Goal: Information Seeking & Learning: Learn about a topic

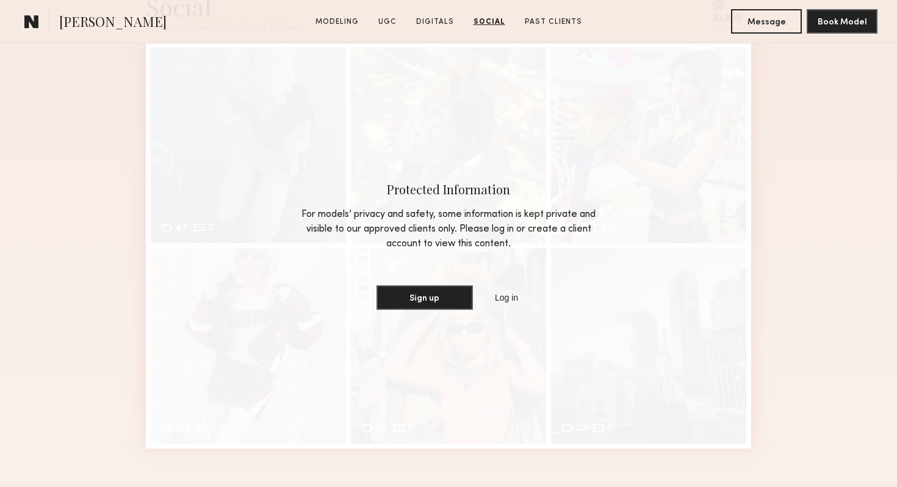
scroll to position [2878, 0]
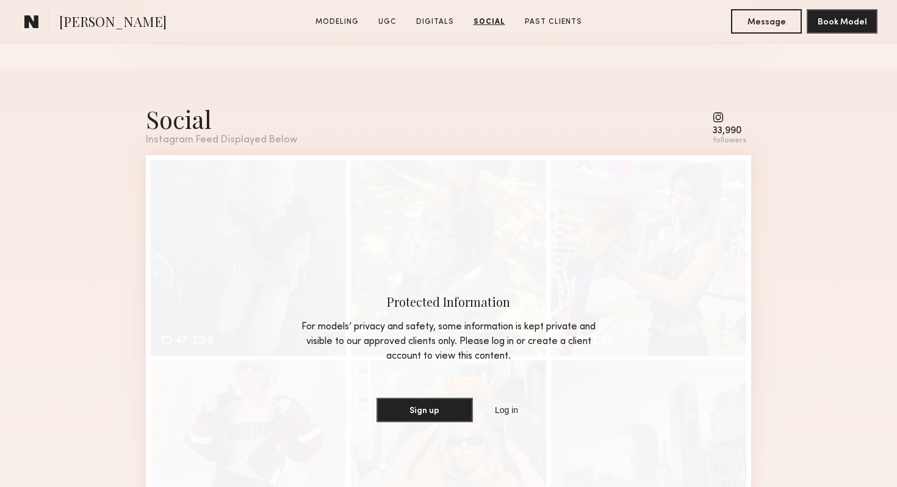
click at [200, 115] on div "Social" at bounding box center [221, 119] width 151 height 32
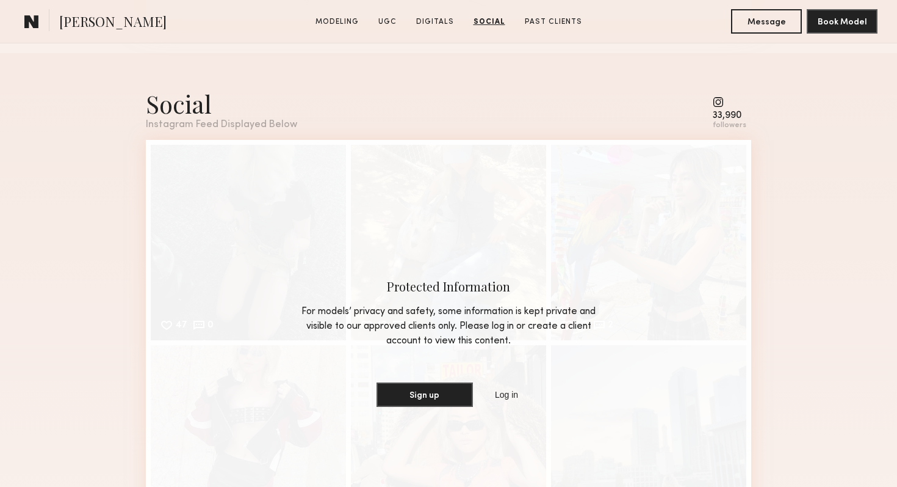
scroll to position [2908, 0]
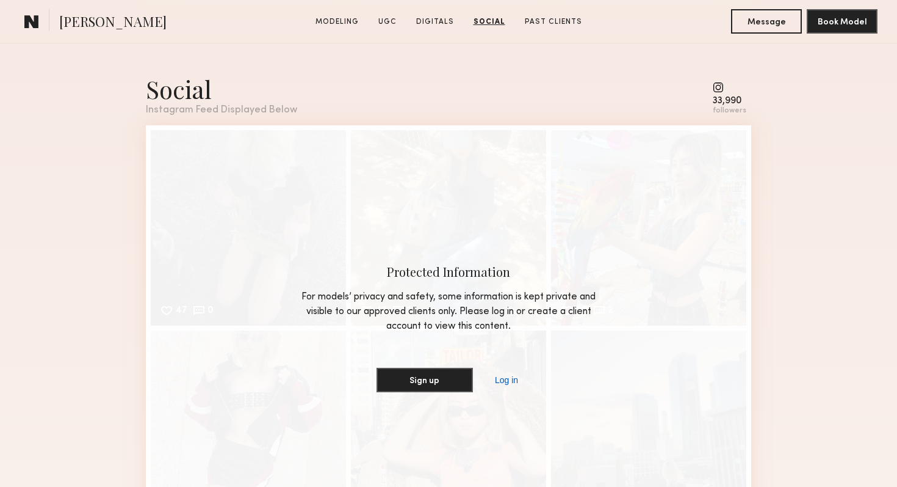
click at [505, 379] on link "Log in" at bounding box center [507, 379] width 28 height 15
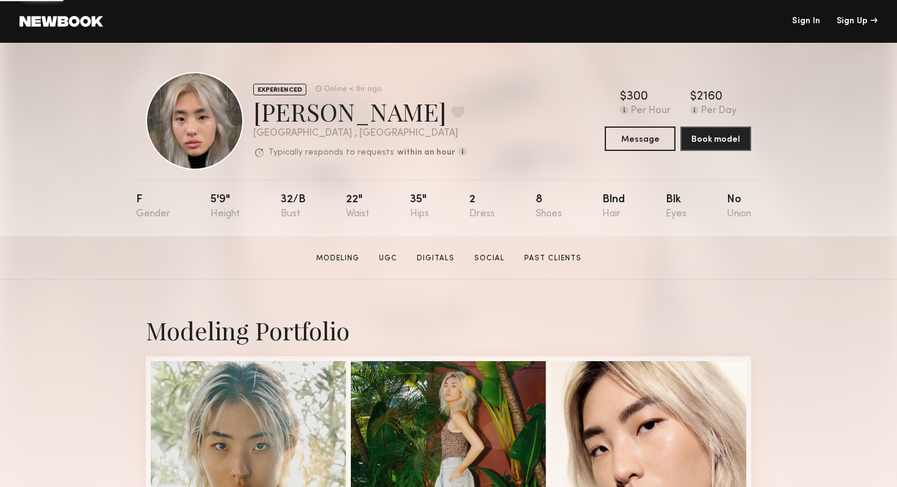
click at [175, 111] on div at bounding box center [195, 121] width 98 height 98
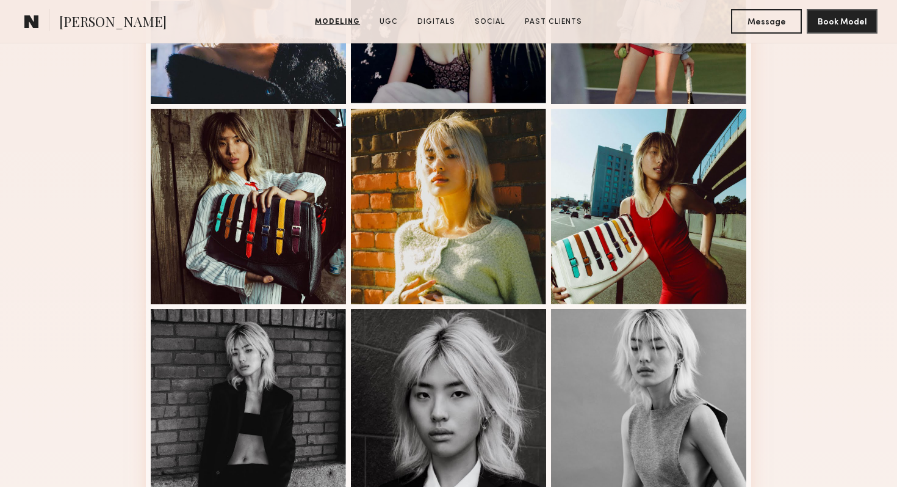
scroll to position [899, 0]
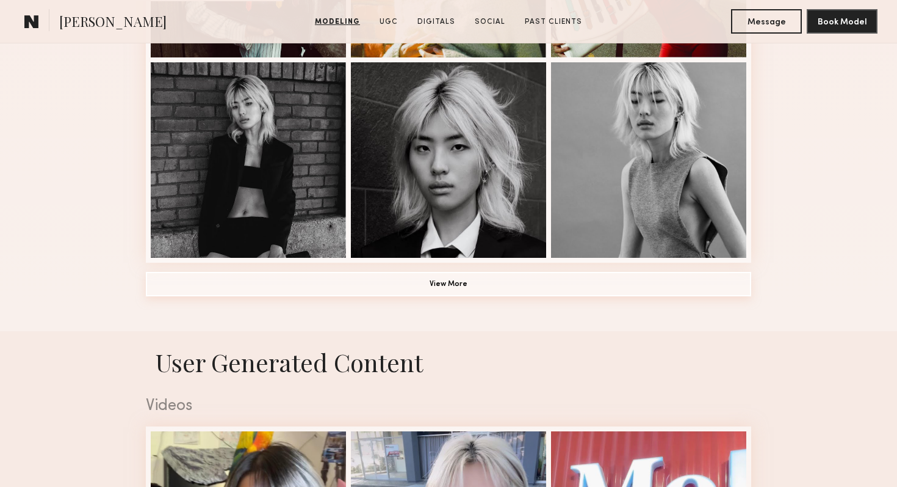
click at [404, 288] on button "View More" at bounding box center [449, 284] width 606 height 24
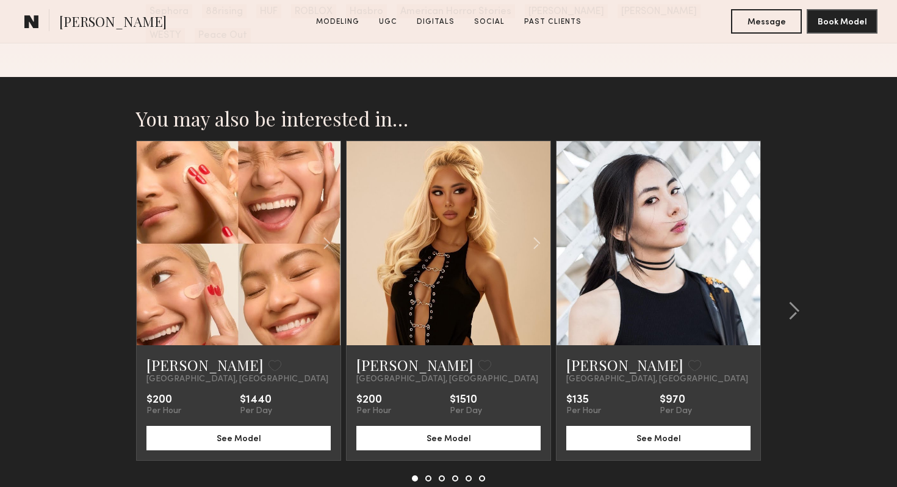
scroll to position [4338, 0]
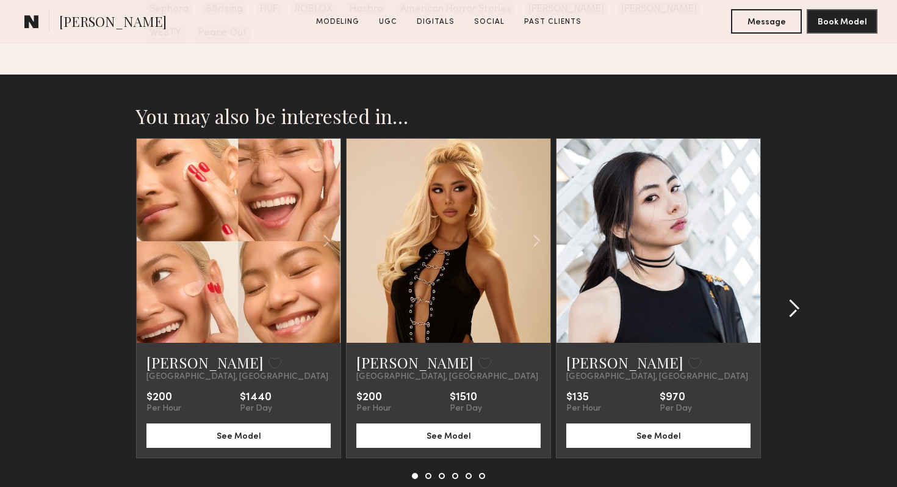
click at [784, 299] on button at bounding box center [791, 309] width 20 height 20
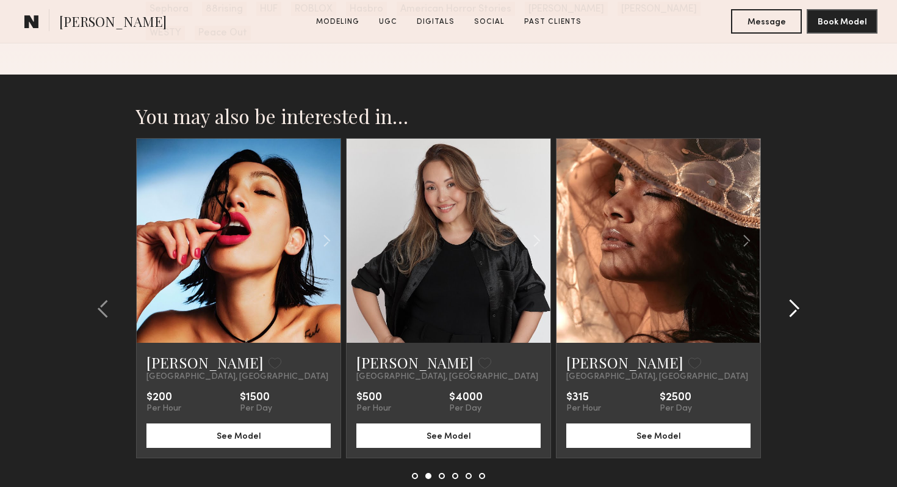
click at [785, 299] on button at bounding box center [791, 309] width 20 height 20
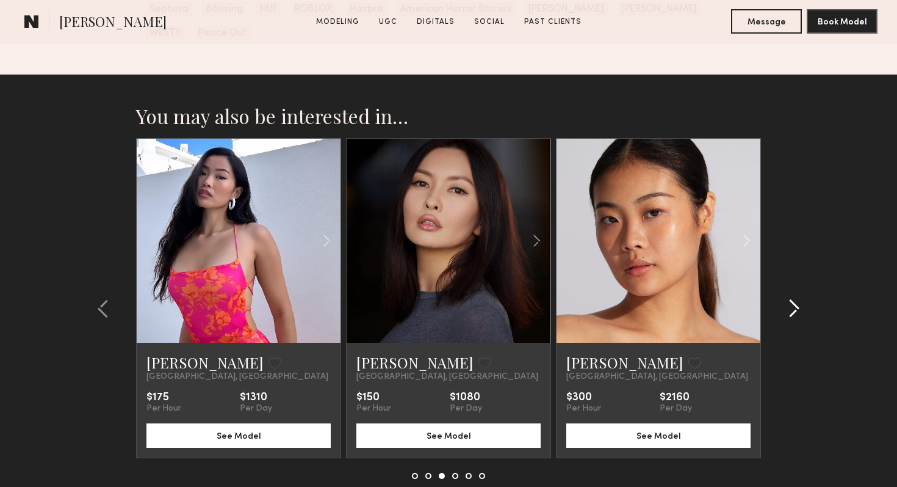
click at [786, 299] on button at bounding box center [791, 309] width 20 height 20
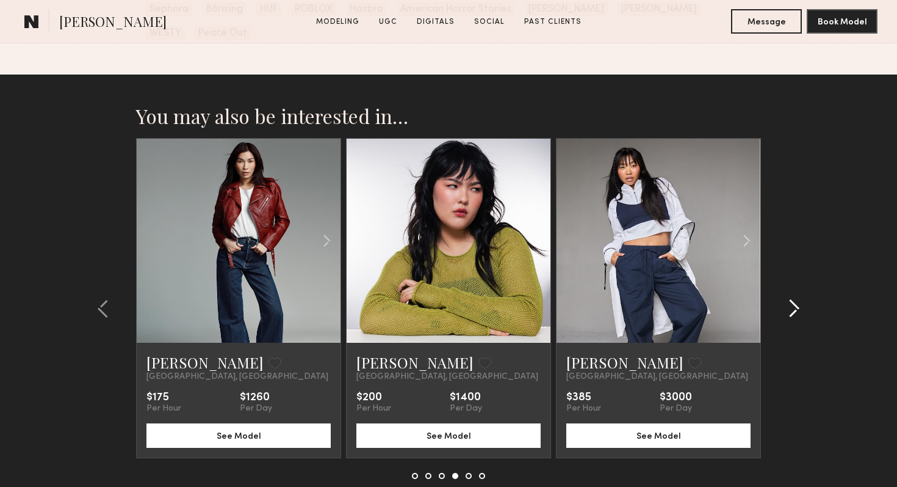
click at [786, 299] on button at bounding box center [791, 309] width 20 height 20
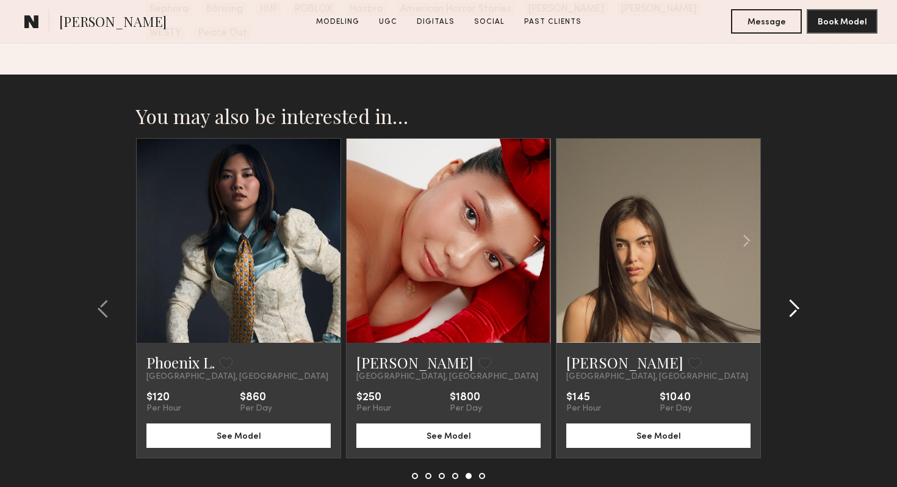
click at [786, 299] on button at bounding box center [791, 309] width 20 height 20
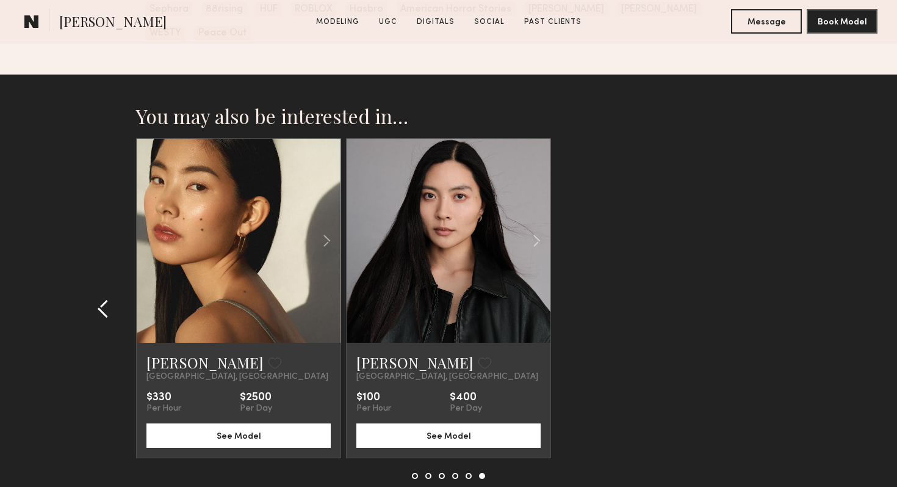
click at [107, 299] on common-icon at bounding box center [103, 309] width 12 height 20
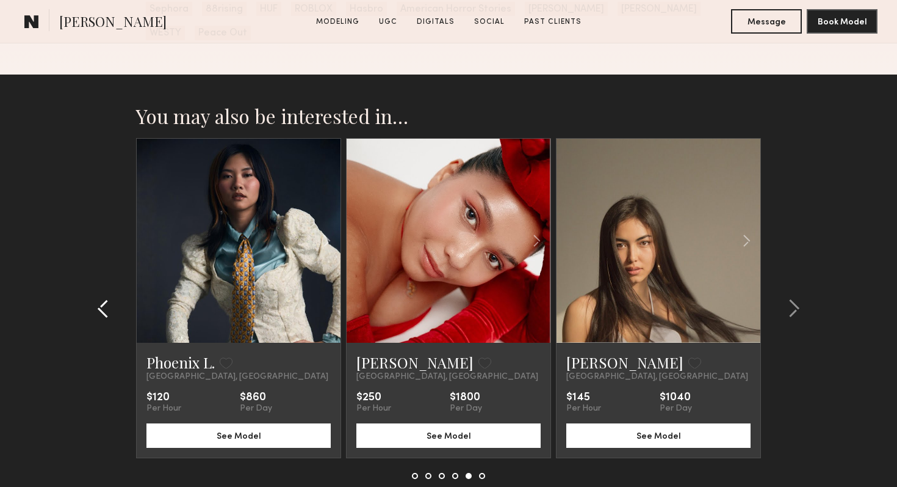
click at [107, 299] on common-icon at bounding box center [103, 309] width 12 height 20
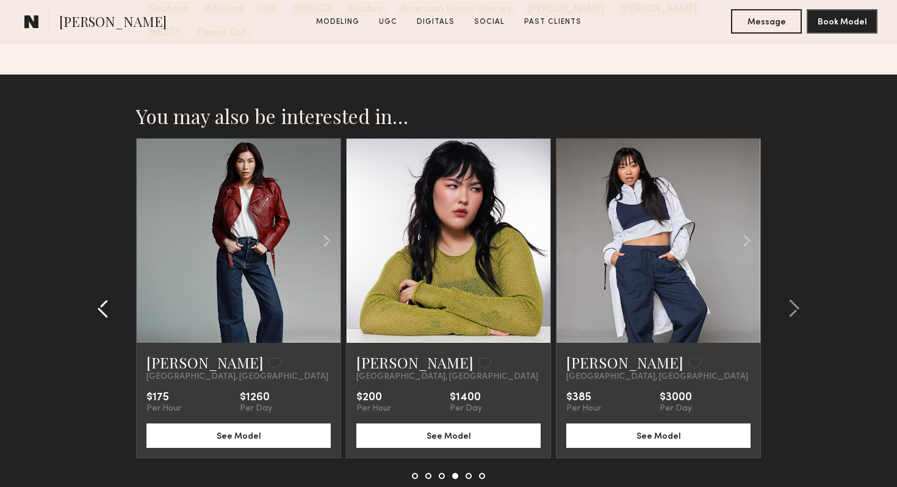
click at [107, 299] on common-icon at bounding box center [103, 309] width 12 height 20
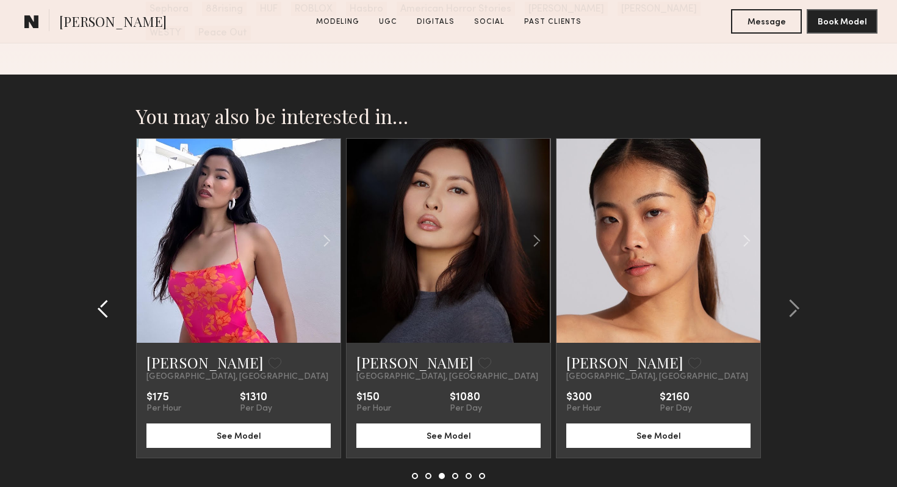
click at [107, 299] on common-icon at bounding box center [103, 309] width 12 height 20
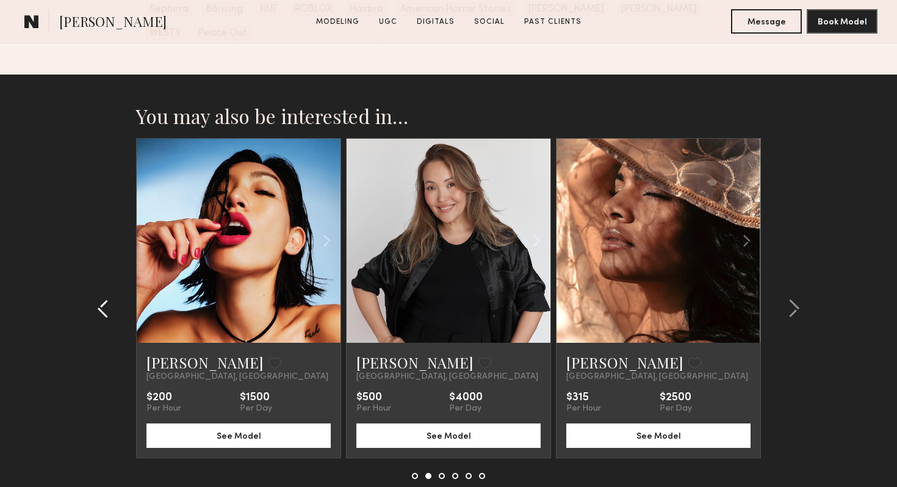
click at [107, 299] on common-icon at bounding box center [103, 309] width 12 height 20
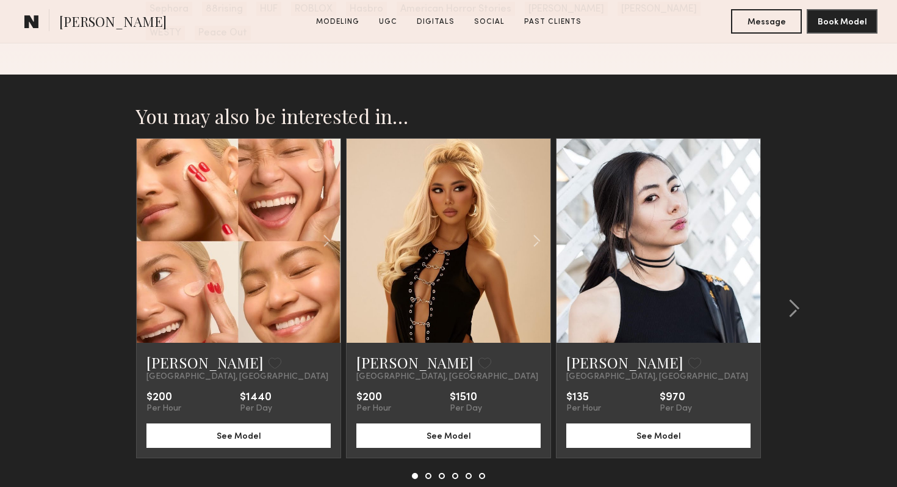
click at [107, 275] on section "You may also be interested in… Czarina K. Favorite Los Angeles, CA $200 Per Hou…" at bounding box center [448, 321] width 897 height 494
click at [327, 229] on common-icon at bounding box center [327, 240] width 18 height 23
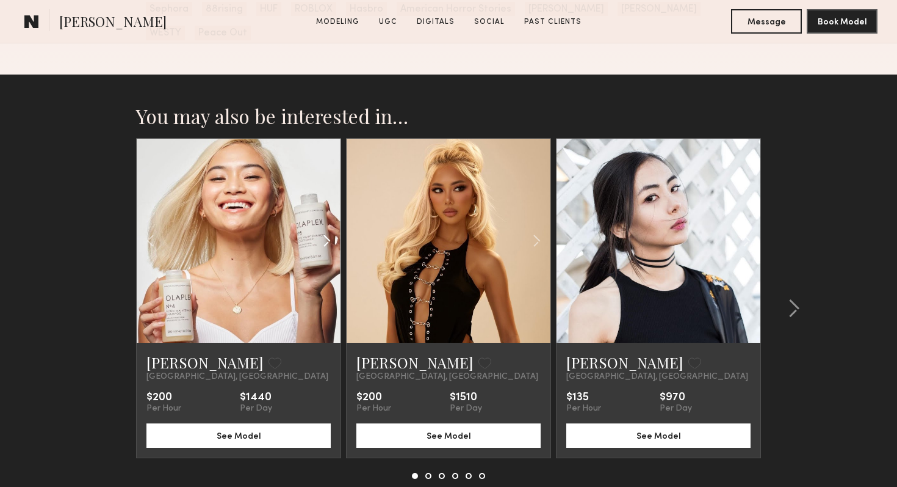
click at [327, 229] on common-icon at bounding box center [327, 240] width 18 height 23
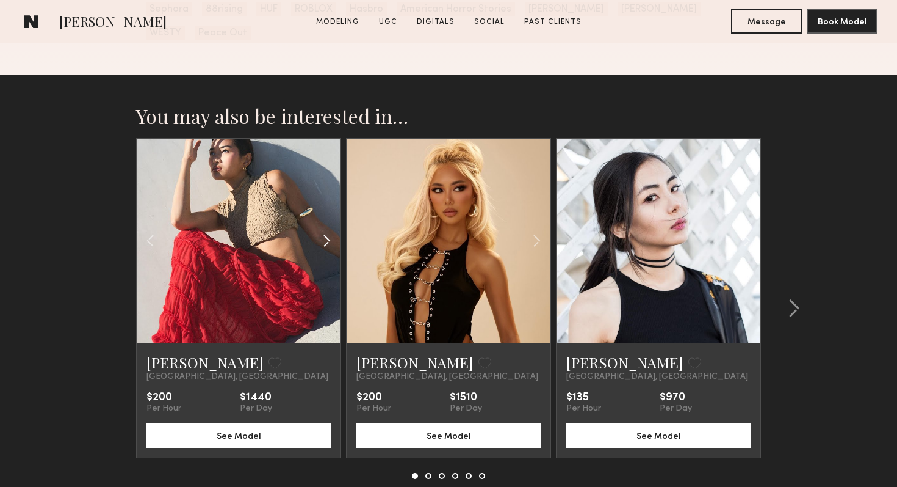
click at [328, 229] on common-icon at bounding box center [327, 240] width 18 height 23
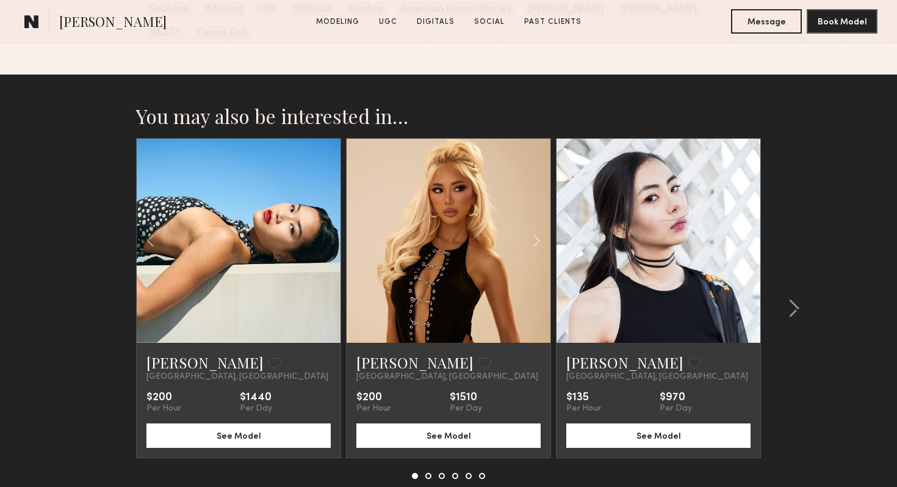
click at [328, 216] on div at bounding box center [239, 241] width 204 height 204
click at [535, 229] on common-icon at bounding box center [537, 240] width 18 height 23
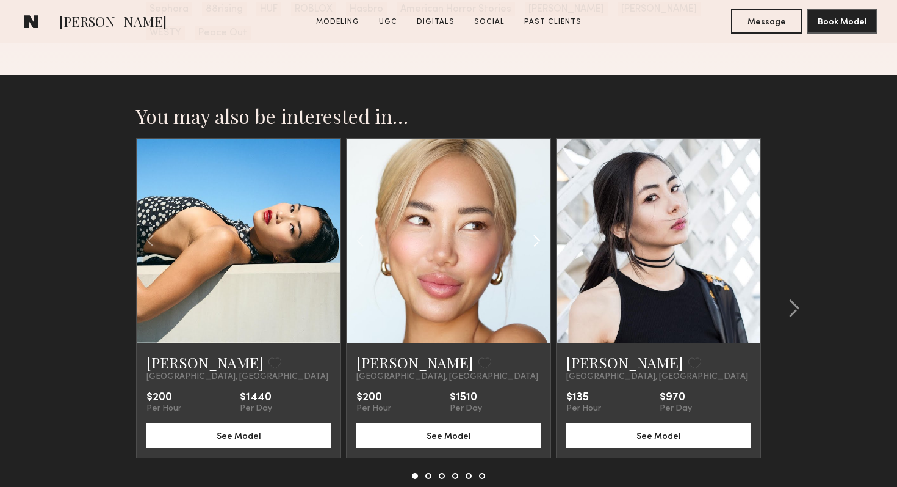
click at [535, 229] on common-icon at bounding box center [537, 240] width 18 height 23
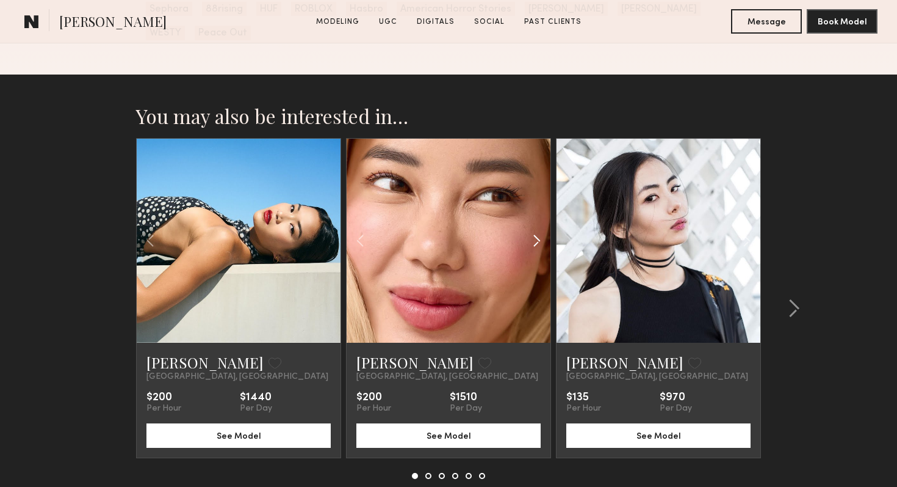
click at [536, 229] on common-icon at bounding box center [537, 240] width 18 height 23
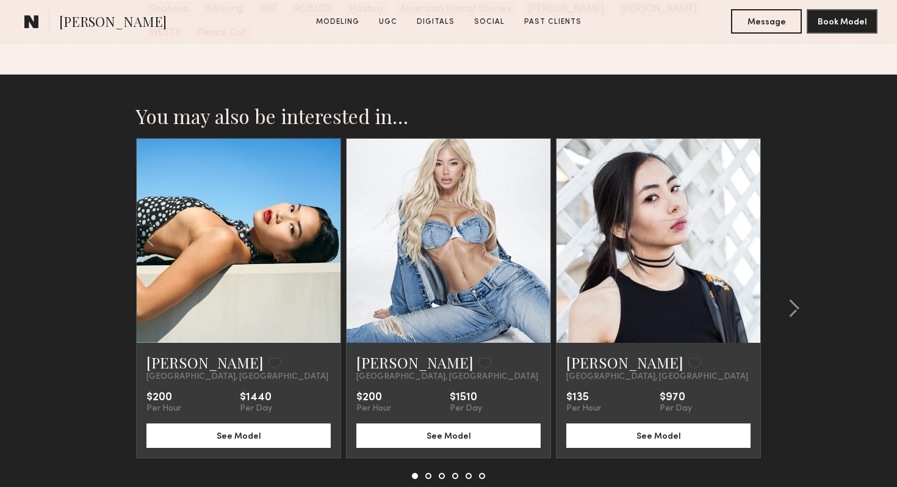
click at [751, 229] on common-icon at bounding box center [747, 240] width 18 height 23
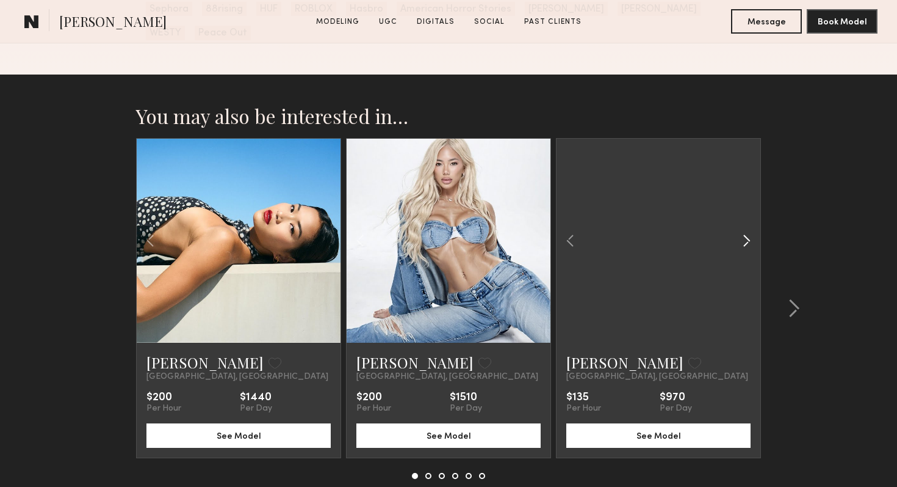
click at [751, 229] on common-icon at bounding box center [747, 240] width 18 height 23
click at [751, 220] on div at bounding box center [659, 241] width 204 height 204
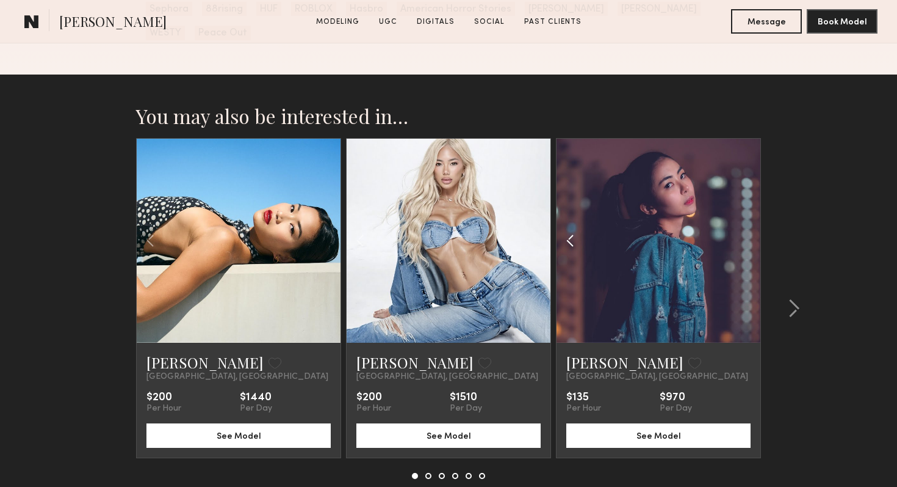
click at [573, 229] on common-icon at bounding box center [571, 240] width 18 height 23
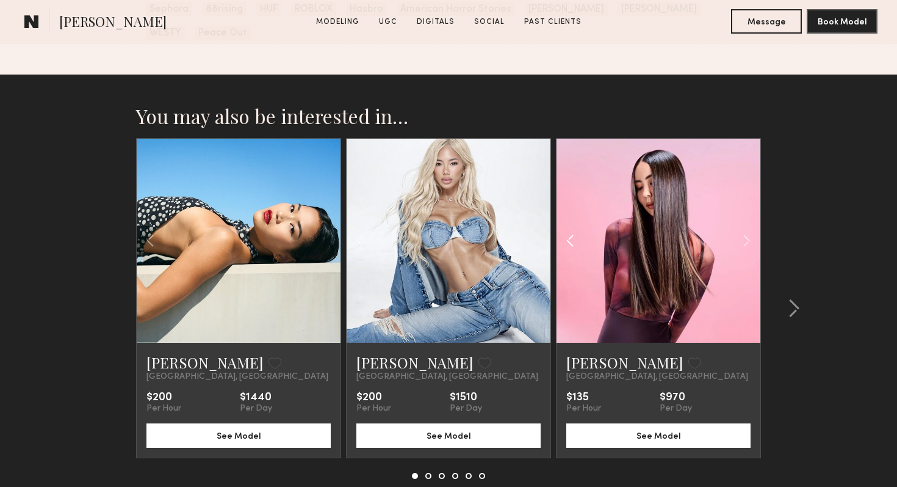
click at [573, 229] on common-icon at bounding box center [571, 240] width 18 height 23
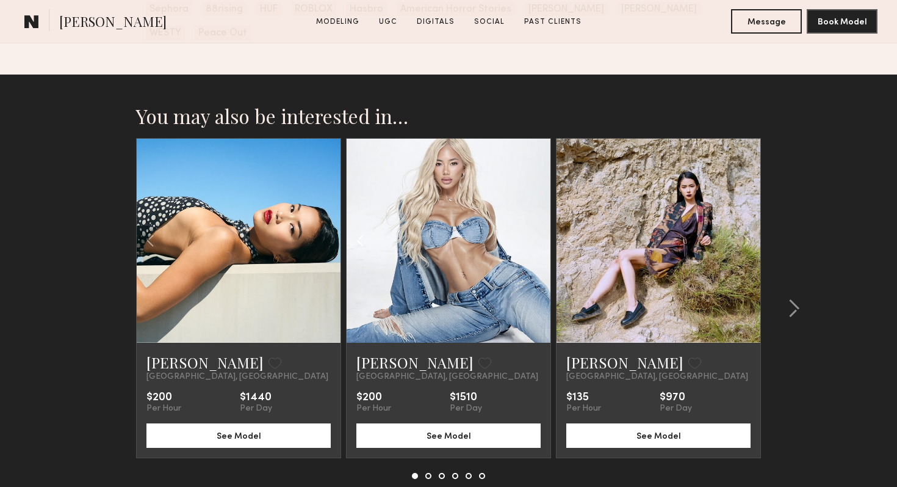
click at [353, 229] on common-icon at bounding box center [361, 240] width 18 height 23
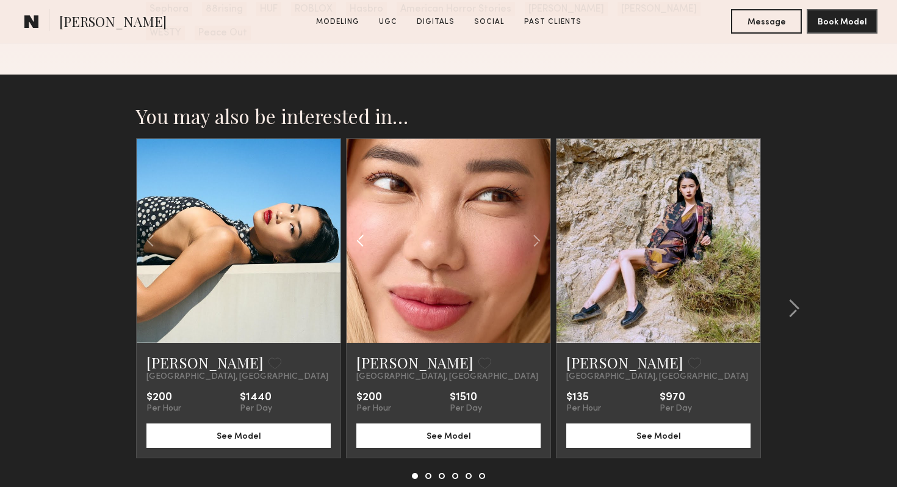
click at [354, 229] on common-icon at bounding box center [361, 240] width 18 height 23
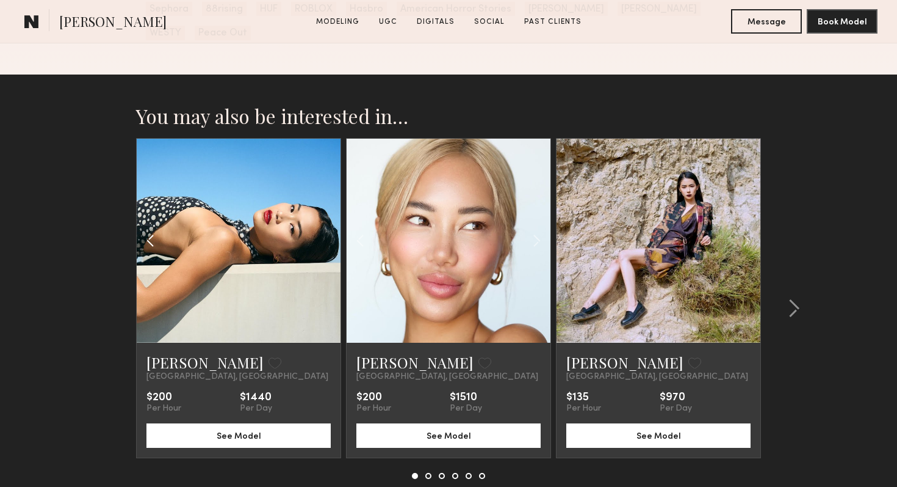
click at [151, 229] on common-icon at bounding box center [151, 240] width 18 height 23
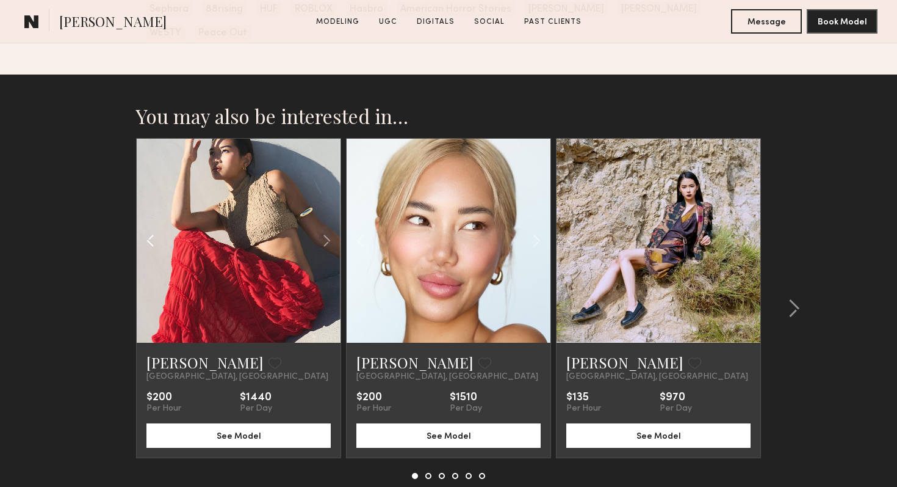
click at [152, 229] on common-icon at bounding box center [151, 240] width 18 height 23
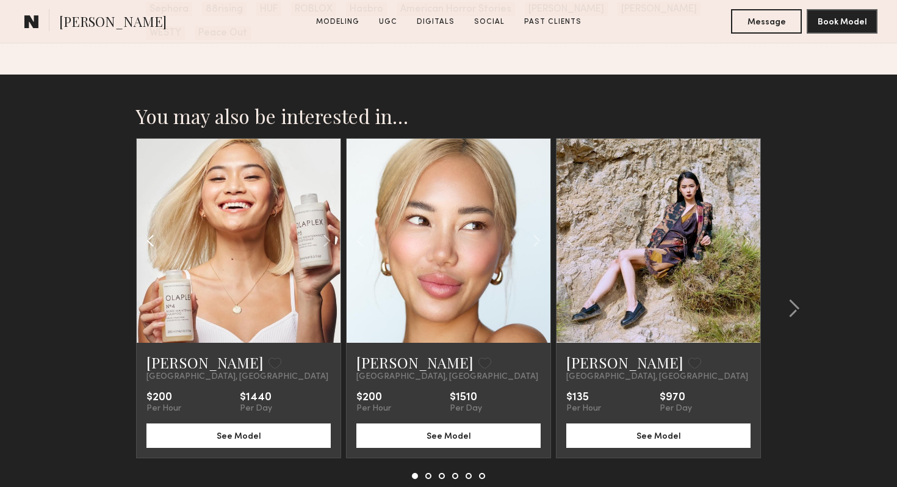
click at [152, 229] on common-icon at bounding box center [151, 240] width 18 height 23
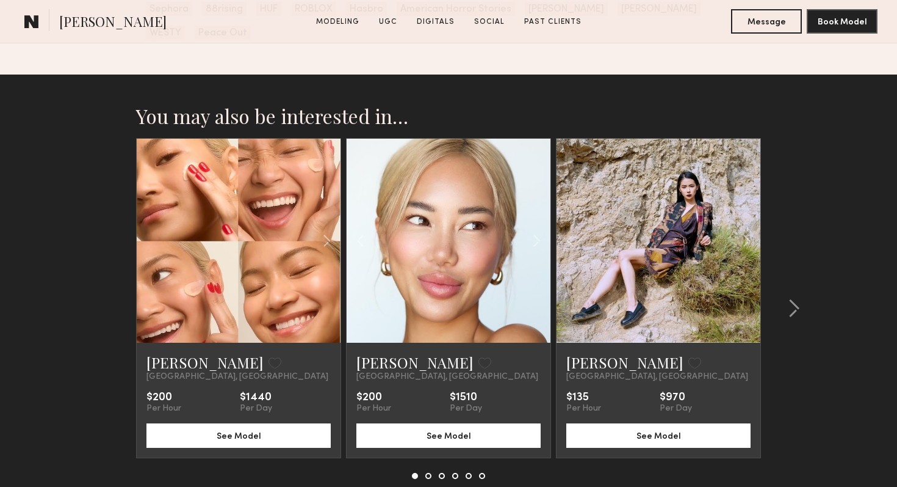
click at [99, 245] on section "You may also be interested in… Czarina K. Favorite Los Angeles, CA $200 Per Hou…" at bounding box center [448, 321] width 897 height 494
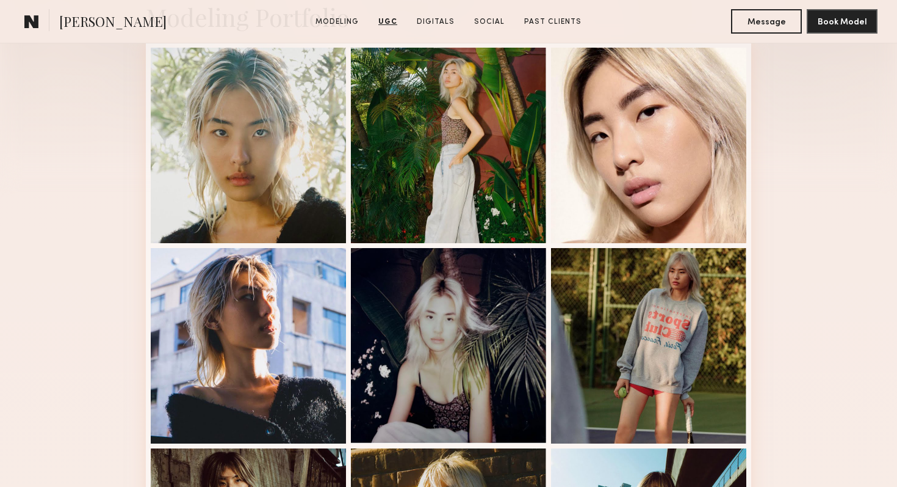
scroll to position [0, 0]
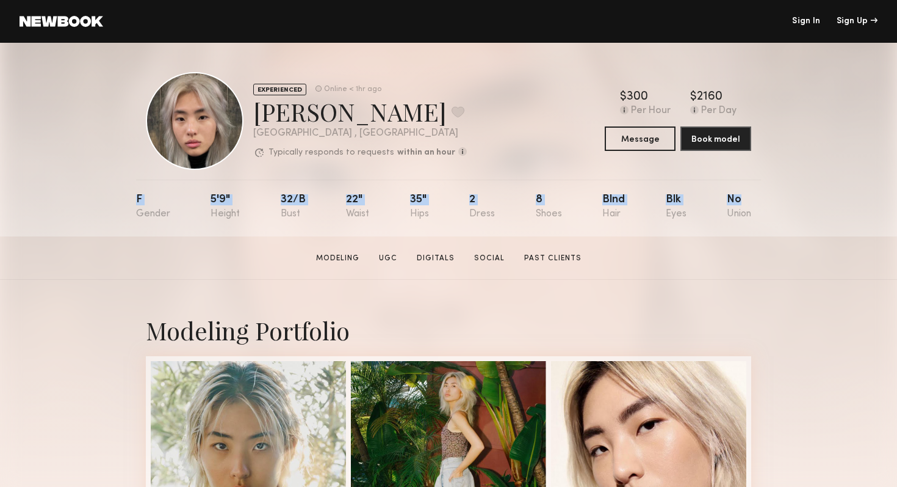
drag, startPoint x: 750, startPoint y: 204, endPoint x: 123, endPoint y: 195, distance: 627.7
click at [122, 195] on div "EXPERIENCED Online < 1hr ago Jane N. Favorite Los Angeles , CA Typically respon…" at bounding box center [448, 140] width 897 height 194
click at [123, 195] on div "EXPERIENCED Online < 1hr ago Jane N. Favorite Los Angeles , CA Typically respon…" at bounding box center [448, 140] width 897 height 194
drag, startPoint x: 628, startPoint y: 202, endPoint x: 562, endPoint y: 198, distance: 66.0
click at [562, 198] on nb-model-profile-props "F 5'9" 32/b 22" 35" 2 8 Blnd Blk No" at bounding box center [448, 207] width 625 height 57
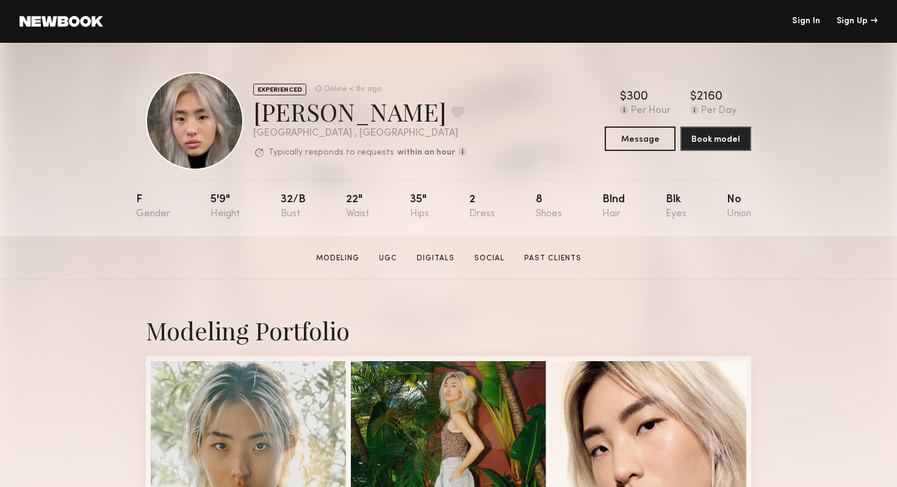
click at [618, 236] on section "Jane N. Modeling UGC Digitals Social Past Clients Message Book Model" at bounding box center [448, 257] width 897 height 43
drag, startPoint x: 595, startPoint y: 193, endPoint x: 620, endPoint y: 218, distance: 35.0
click at [620, 219] on nb-model-profile-props "F 5'9" 32/b 22" 35" 2 8 Blnd Blk No" at bounding box center [448, 207] width 625 height 57
